Goal: Transaction & Acquisition: Purchase product/service

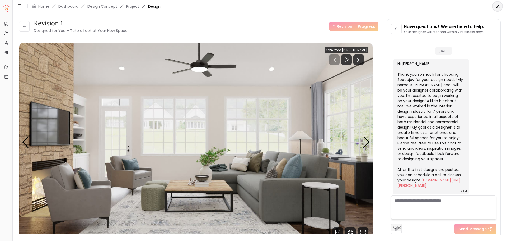
scroll to position [337, 0]
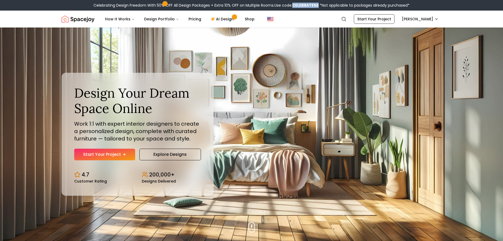
drag, startPoint x: 294, startPoint y: 5, endPoint x: 318, endPoint y: 5, distance: 24.3
click at [318, 5] on b "CELEBRATE50" at bounding box center [305, 5] width 26 height 5
copy b "CELEBRATE50"
click at [191, 20] on link "Pricing" at bounding box center [194, 19] width 21 height 11
click at [108, 155] on link "Start Your Project" at bounding box center [104, 154] width 61 height 12
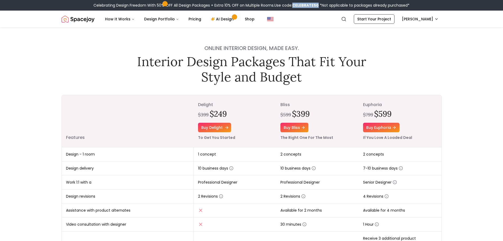
click at [210, 125] on link "Buy delight" at bounding box center [214, 128] width 33 height 10
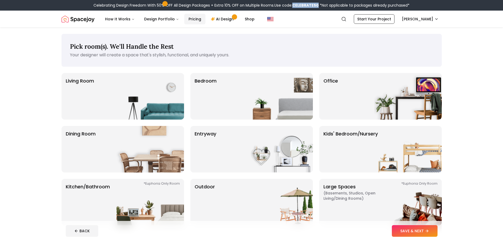
click at [190, 19] on link "Pricing" at bounding box center [194, 19] width 21 height 11
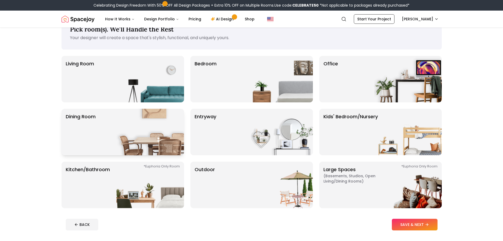
scroll to position [26, 0]
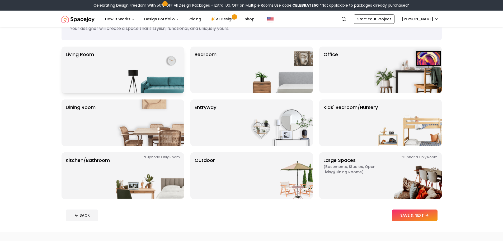
click at [162, 73] on img at bounding box center [151, 69] width 68 height 46
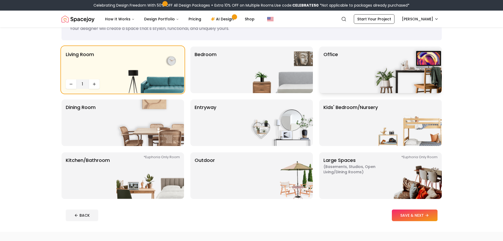
click at [351, 64] on div "Office" at bounding box center [380, 69] width 123 height 46
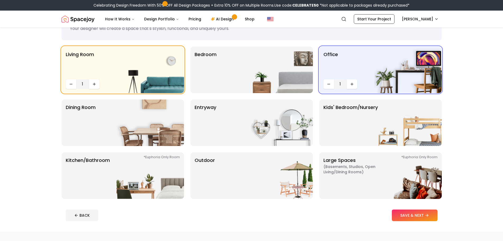
scroll to position [0, 0]
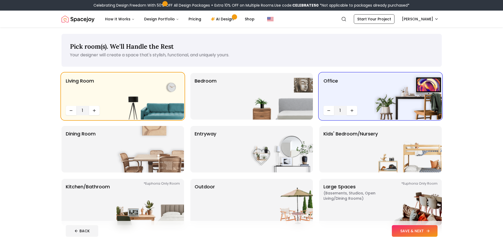
click at [413, 233] on button "SAVE & NEXT" at bounding box center [415, 231] width 46 height 12
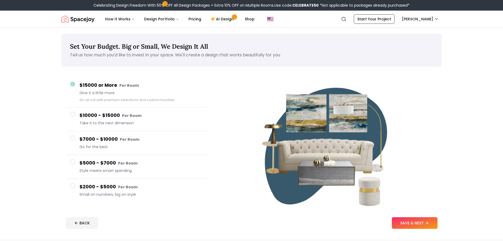
click at [126, 187] on small "Per Room" at bounding box center [128, 186] width 20 height 5
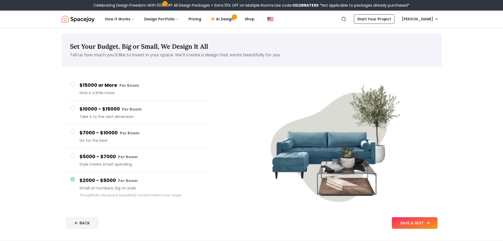
click at [420, 220] on button "SAVE & NEXT" at bounding box center [415, 223] width 46 height 12
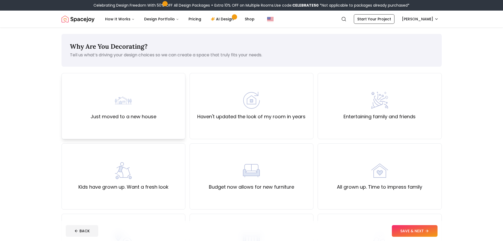
click at [150, 107] on div "Just moved to a new house" at bounding box center [124, 106] width 66 height 29
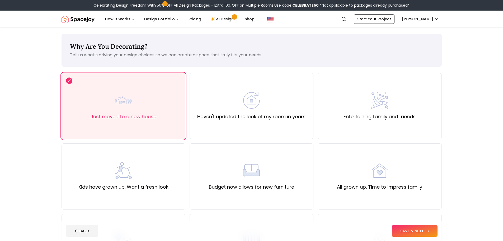
click at [408, 227] on button "SAVE & NEXT" at bounding box center [415, 231] width 46 height 12
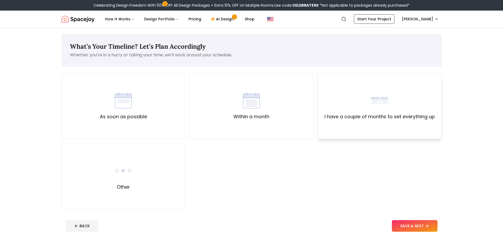
click at [361, 110] on div "I have a couple of months to set everything up" at bounding box center [380, 106] width 110 height 29
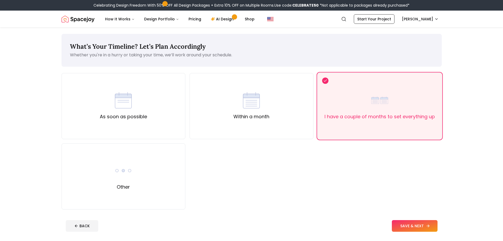
click at [413, 226] on button "SAVE & NEXT" at bounding box center [415, 226] width 46 height 12
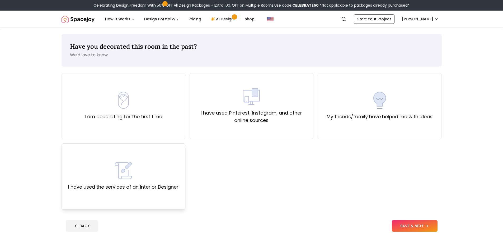
click at [149, 177] on div "I have used the services of an Interior Designer" at bounding box center [123, 176] width 110 height 29
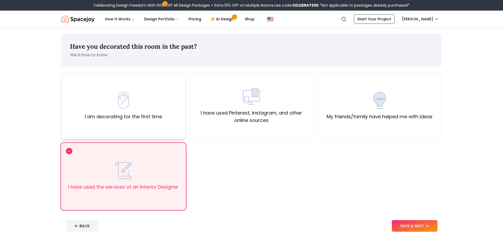
click at [138, 97] on div "I am decorating for the first time" at bounding box center [123, 106] width 77 height 29
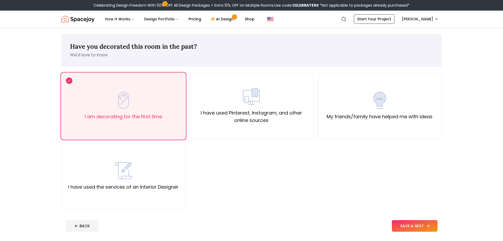
click at [413, 227] on button "SAVE & NEXT" at bounding box center [415, 226] width 46 height 12
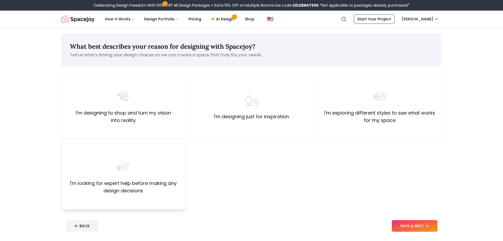
click at [160, 162] on div "I'm looking for expert help before making any design decisions" at bounding box center [123, 176] width 115 height 36
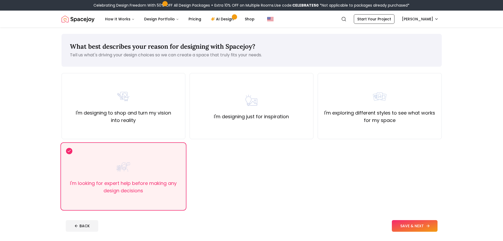
click at [410, 223] on button "SAVE & NEXT" at bounding box center [415, 226] width 46 height 12
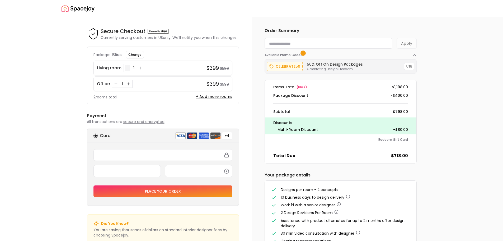
click at [127, 68] on icon "Decrease quantity for Living room" at bounding box center [127, 68] width 2 height 0
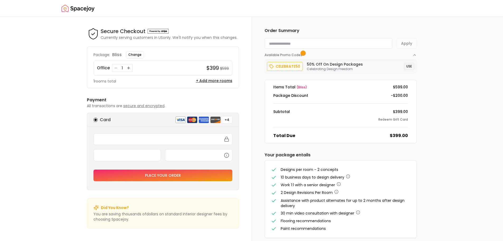
click at [410, 66] on button "USE" at bounding box center [409, 66] width 10 height 7
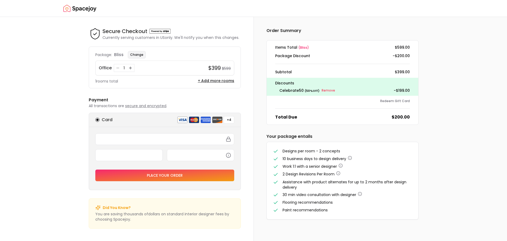
click at [137, 55] on button "Change" at bounding box center [137, 54] width 18 height 7
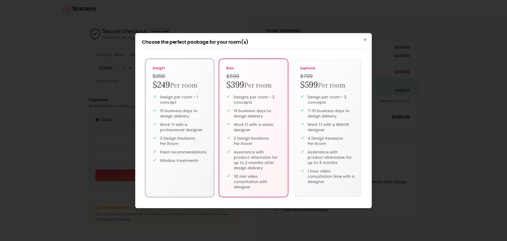
click at [174, 86] on small "Per room" at bounding box center [183, 85] width 27 height 8
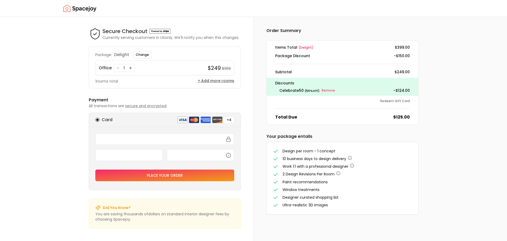
click at [210, 81] on button "+ Add more rooms" at bounding box center [216, 80] width 36 height 5
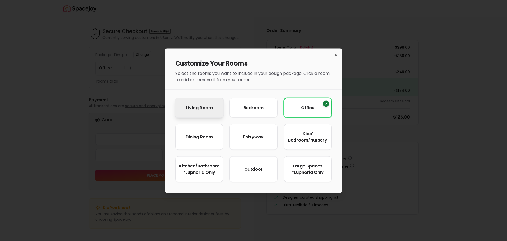
click at [195, 104] on button "Living Room" at bounding box center [199, 107] width 49 height 20
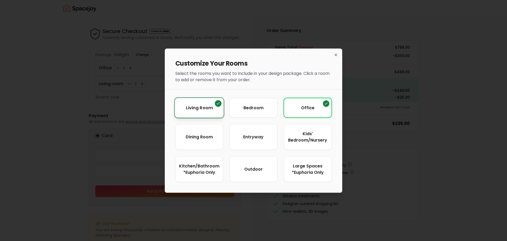
click at [218, 104] on icon "Remove Living Room" at bounding box center [218, 103] width 4 height 4
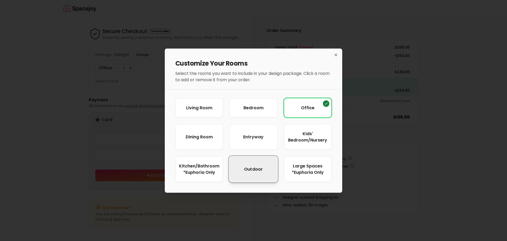
click at [254, 168] on span "Outdoor" at bounding box center [253, 169] width 19 height 7
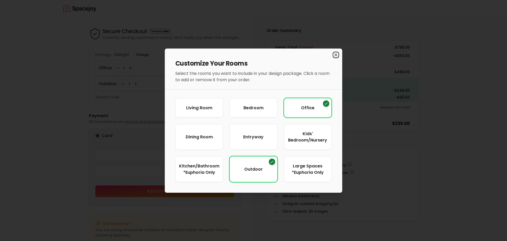
click at [337, 53] on icon "button" at bounding box center [336, 55] width 4 height 4
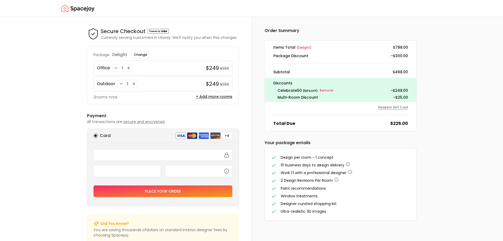
click at [395, 107] on button "Redeem Gift Card" at bounding box center [394, 107] width 30 height 4
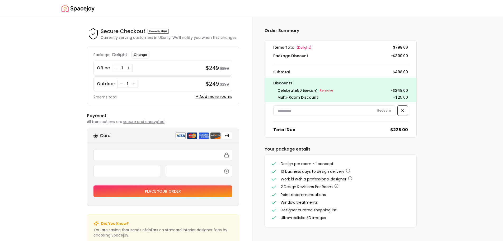
click at [304, 111] on input at bounding box center [334, 110] width 122 height 11
click at [310, 110] on input at bounding box center [334, 110] width 122 height 11
paste input "**********"
type input "**********"
click at [386, 111] on button "Redeem" at bounding box center [384, 111] width 21 height 10
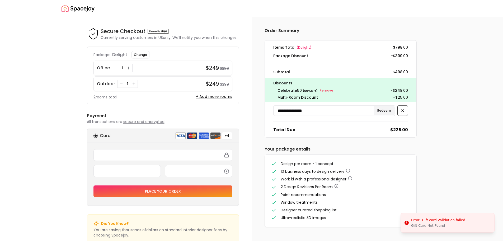
click at [387, 110] on button "Redeem" at bounding box center [384, 111] width 21 height 10
click at [403, 111] on icon at bounding box center [403, 110] width 4 height 4
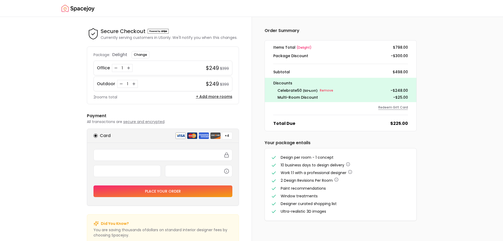
click at [389, 108] on button "Redeem Gift Card" at bounding box center [394, 107] width 30 height 4
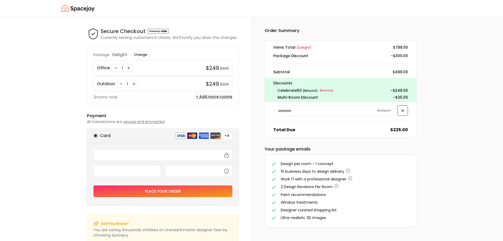
click at [321, 109] on input at bounding box center [334, 110] width 122 height 11
paste input "**********"
type input "**********"
click at [400, 111] on button at bounding box center [403, 110] width 11 height 11
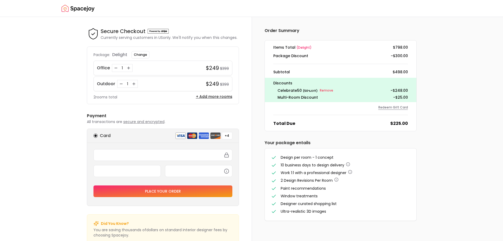
click at [397, 108] on button "Redeem Gift Card" at bounding box center [394, 107] width 30 height 4
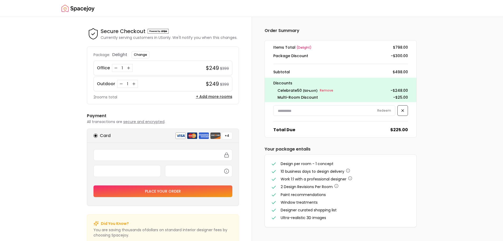
click at [351, 111] on input at bounding box center [334, 110] width 122 height 11
paste input "**********"
click at [387, 110] on input "**********" at bounding box center [334, 110] width 122 height 11
type input "**********"
click at [383, 110] on button "Redeem" at bounding box center [384, 111] width 21 height 10
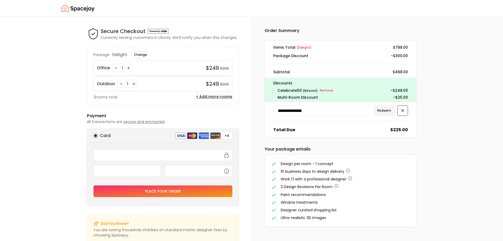
click at [385, 109] on button "Redeem" at bounding box center [384, 111] width 21 height 10
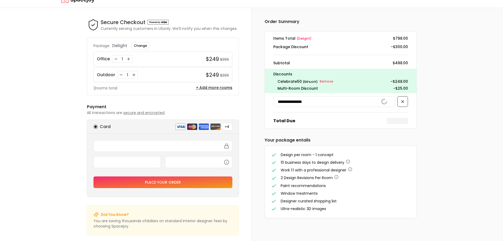
scroll to position [14, 0]
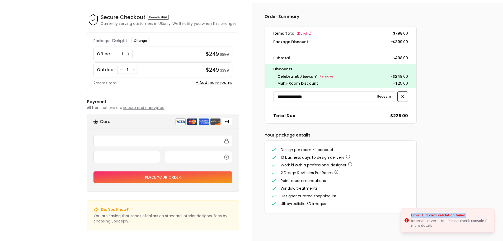
drag, startPoint x: 464, startPoint y: 214, endPoint x: 411, endPoint y: 215, distance: 53.1
click at [411, 215] on div "Error! Gift card validation failed." at bounding box center [450, 214] width 79 height 5
click at [427, 221] on div "Internal server error. Please check console for more details." at bounding box center [450, 223] width 79 height 10
drag, startPoint x: 424, startPoint y: 225, endPoint x: 409, endPoint y: 213, distance: 18.6
click at [411, 218] on div "Internal server error. Please check console for more details." at bounding box center [450, 223] width 79 height 10
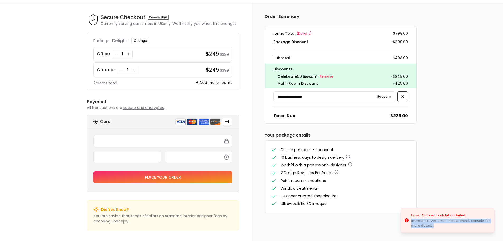
copy div "Internal server error. Please check console for more details."
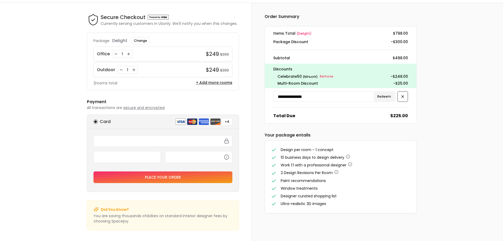
click at [387, 95] on button "Redeem" at bounding box center [384, 97] width 21 height 10
